Goal: Task Accomplishment & Management: Manage account settings

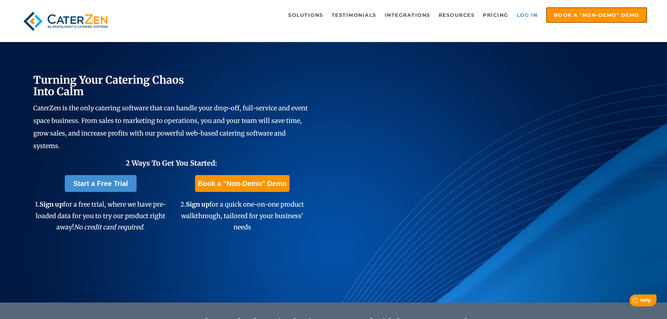
click at [528, 17] on link "Log in" at bounding box center [527, 15] width 28 height 14
click at [526, 16] on link "Log in" at bounding box center [527, 15] width 28 height 14
click at [525, 15] on link "Log in" at bounding box center [527, 15] width 28 height 14
